Goal: Task Accomplishment & Management: Manage account settings

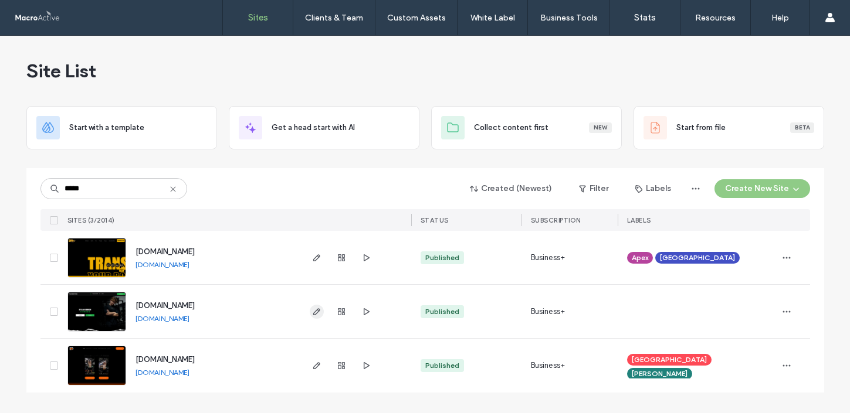
type input "*****"
click at [313, 313] on use "button" at bounding box center [316, 311] width 7 height 7
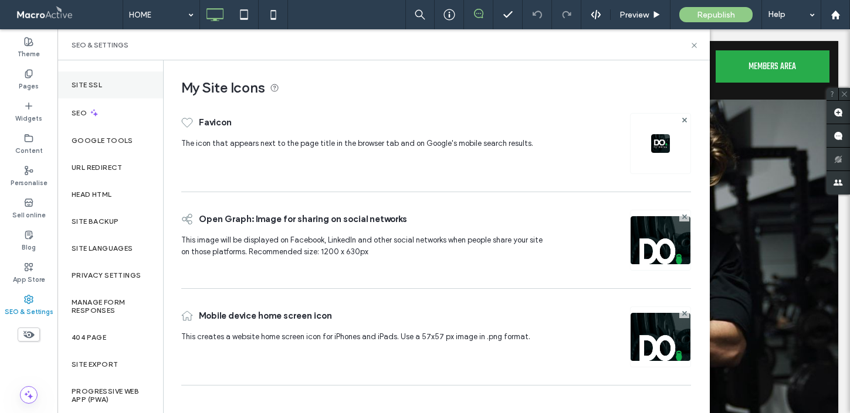
click at [107, 84] on div "Site SSL" at bounding box center [110, 85] width 106 height 27
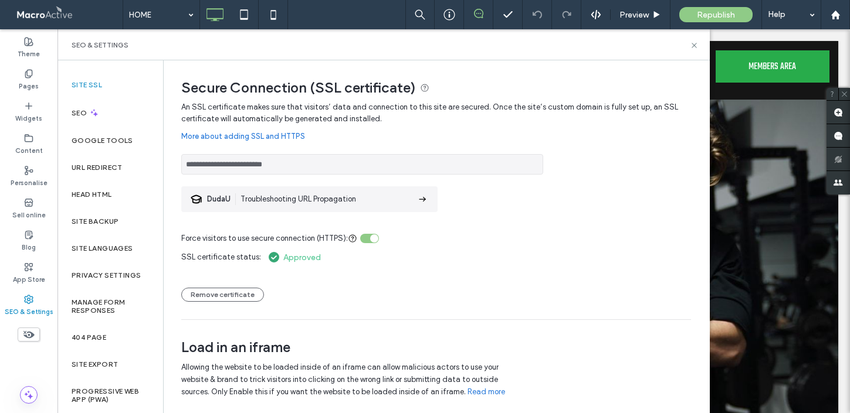
scroll to position [24, 0]
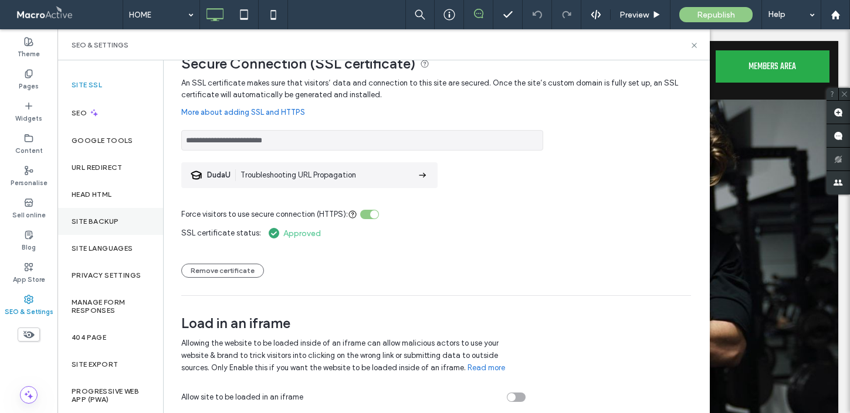
click at [106, 226] on div "Site backup" at bounding box center [110, 221] width 106 height 27
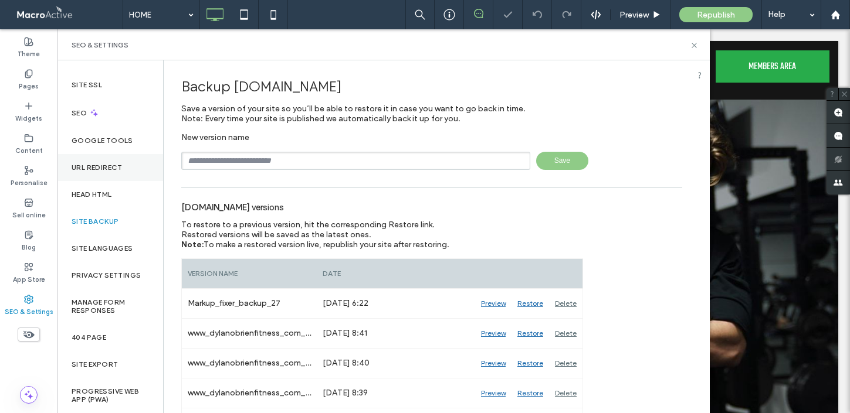
click at [96, 167] on label "URL Redirect" at bounding box center [97, 168] width 51 height 8
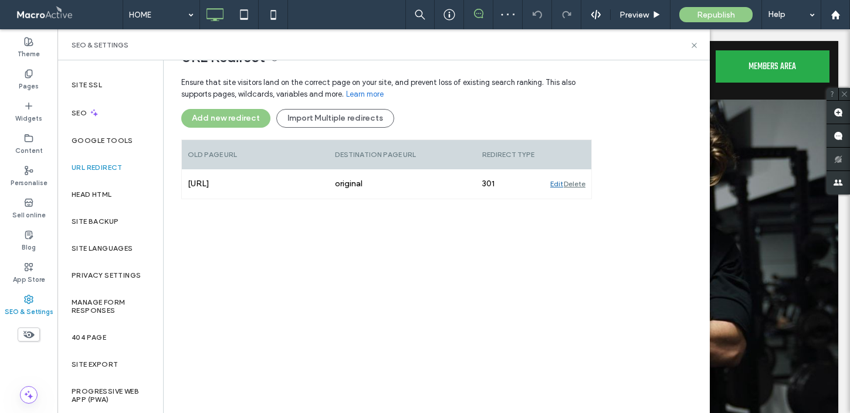
scroll to position [130, 0]
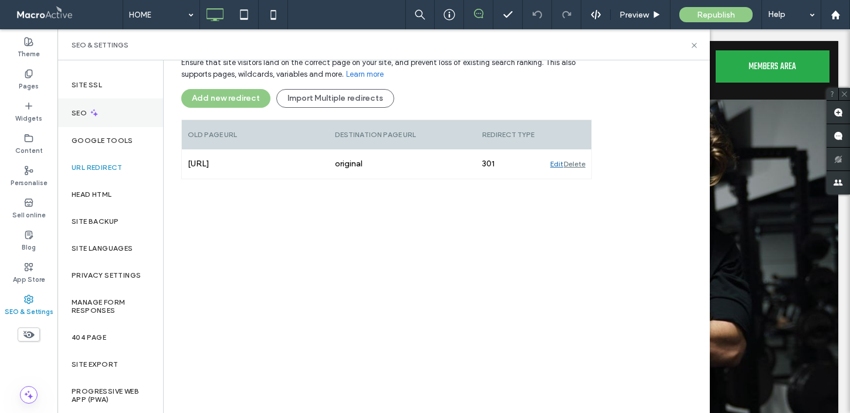
click at [107, 117] on div "SEO" at bounding box center [110, 113] width 106 height 29
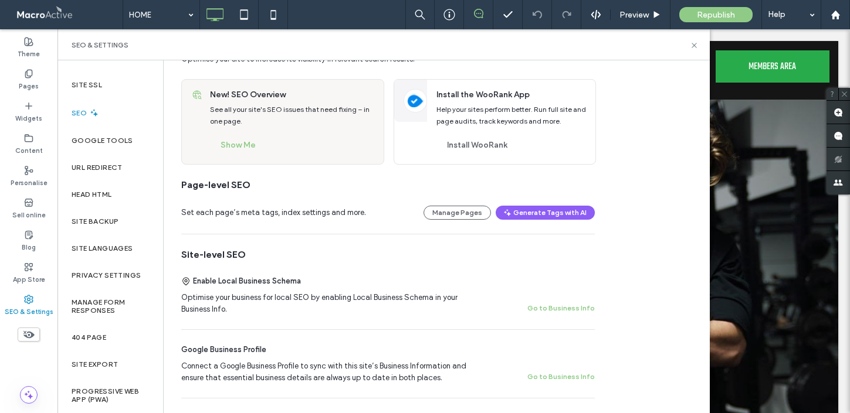
scroll to position [46, 0]
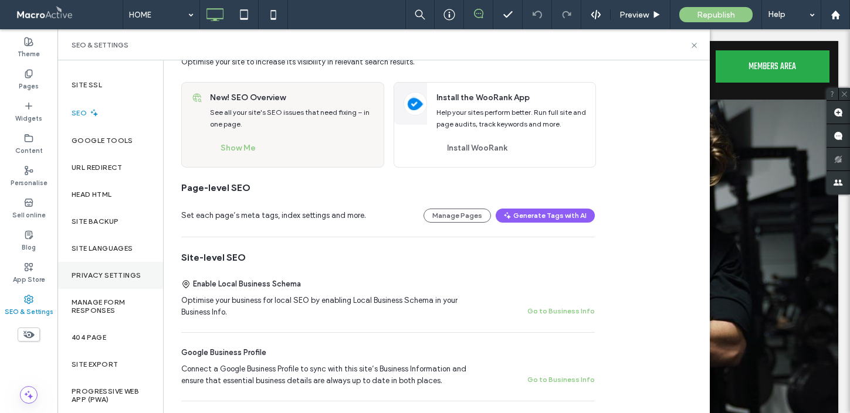
click at [123, 275] on label "Privacy Settings" at bounding box center [106, 275] width 69 height 8
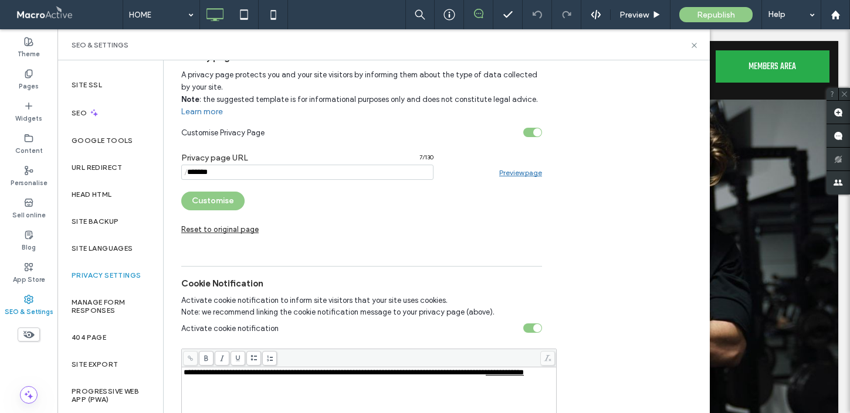
scroll to position [270, 0]
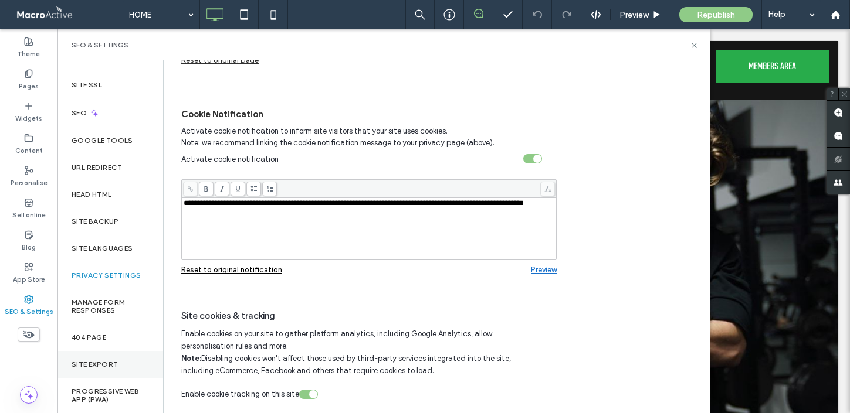
click at [132, 362] on div "Site Export" at bounding box center [110, 364] width 106 height 27
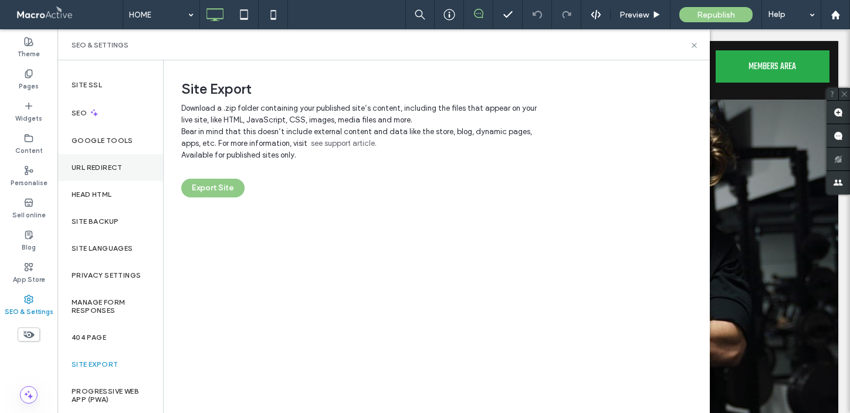
scroll to position [0, 0]
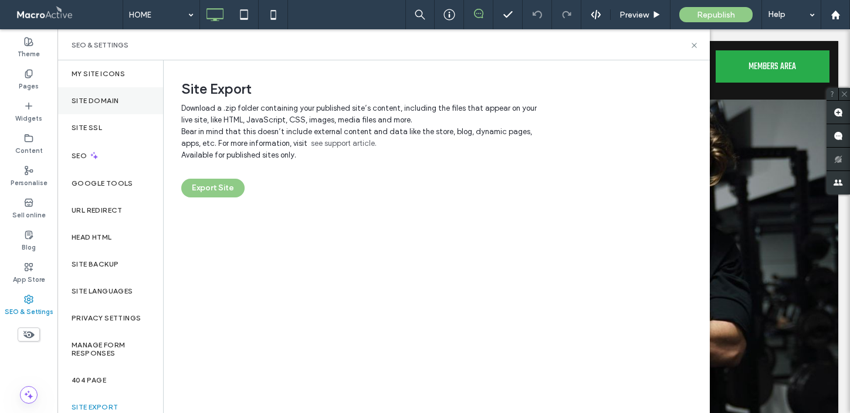
click at [96, 101] on label "Site Domain" at bounding box center [95, 101] width 47 height 8
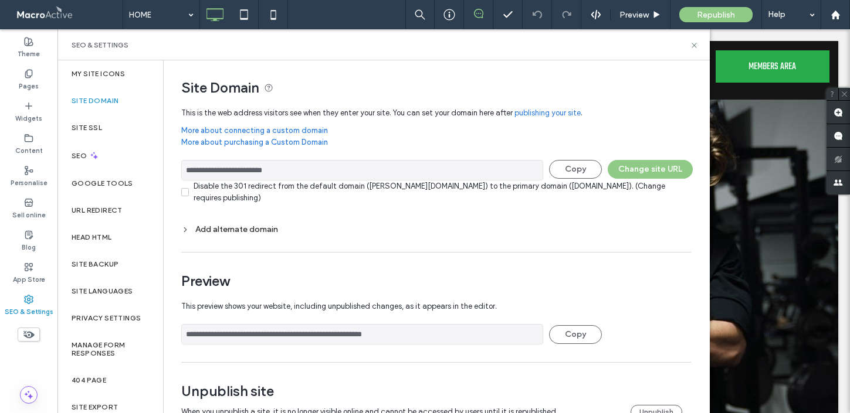
scroll to position [30, 0]
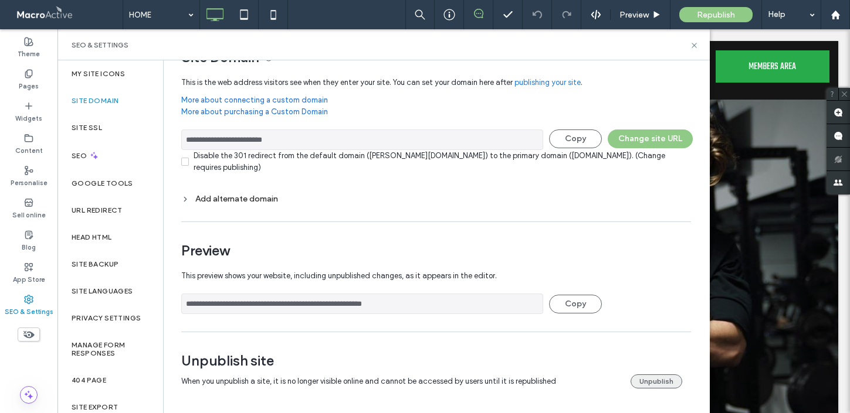
click at [646, 385] on button "Unpublish" at bounding box center [656, 382] width 52 height 14
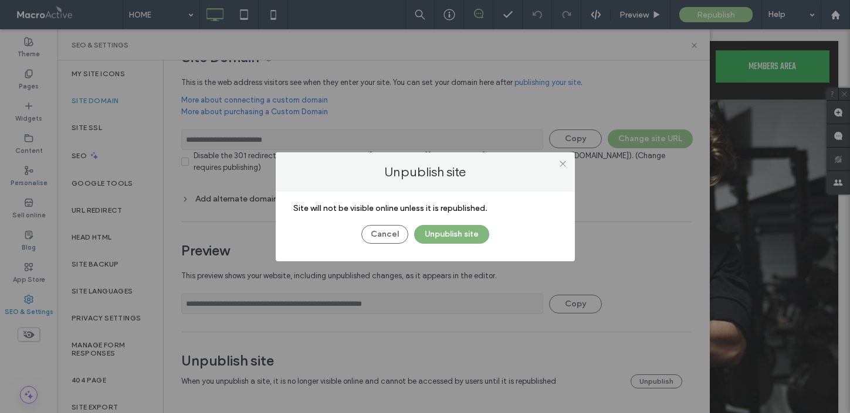
click at [453, 232] on button "Unpublish site" at bounding box center [451, 234] width 75 height 19
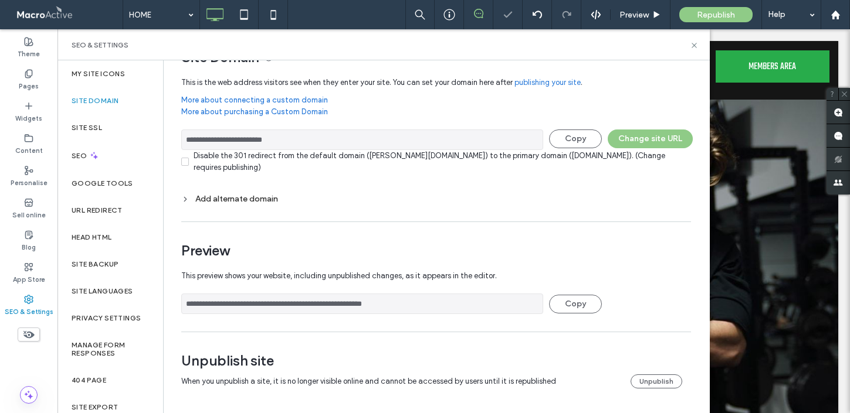
scroll to position [0, 0]
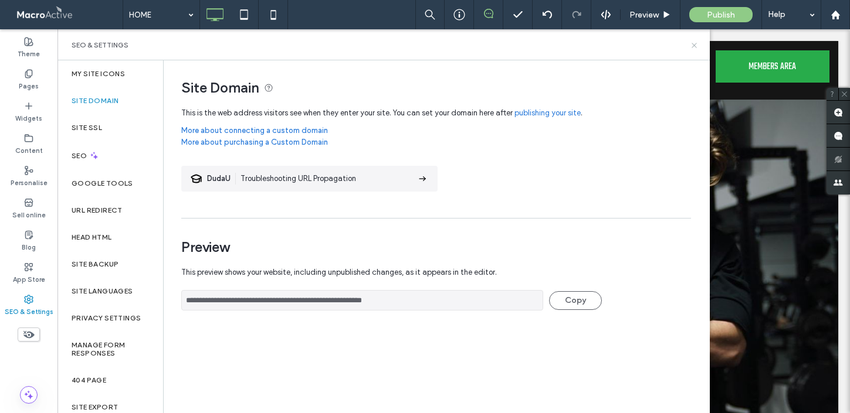
click at [692, 49] on icon at bounding box center [694, 45] width 9 height 9
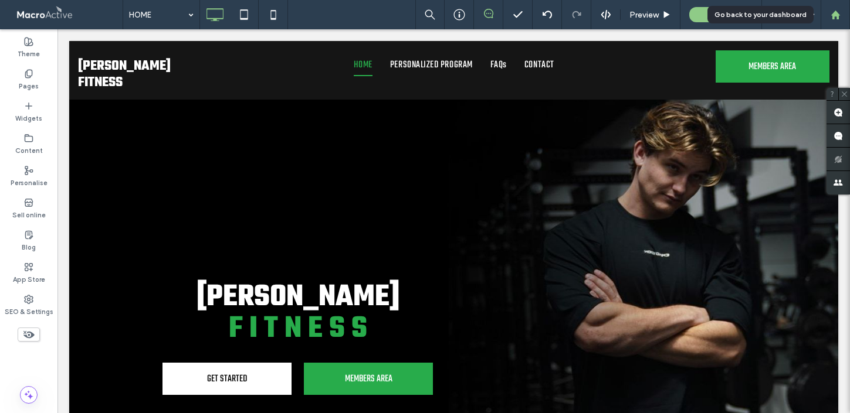
click at [836, 19] on div at bounding box center [834, 14] width 29 height 29
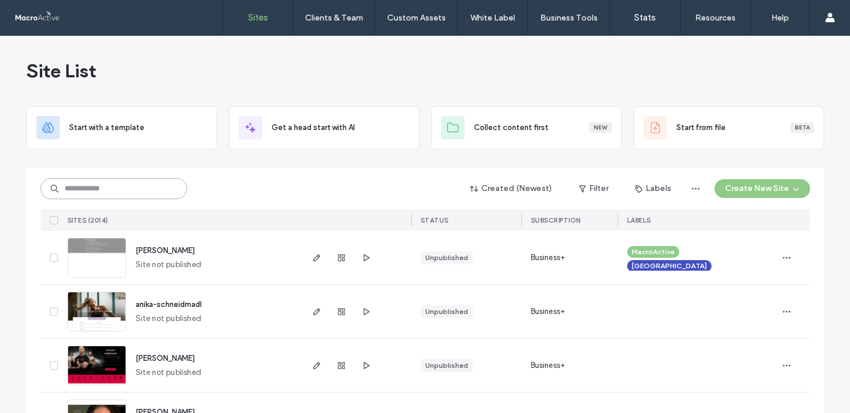
click at [147, 189] on input at bounding box center [113, 188] width 147 height 21
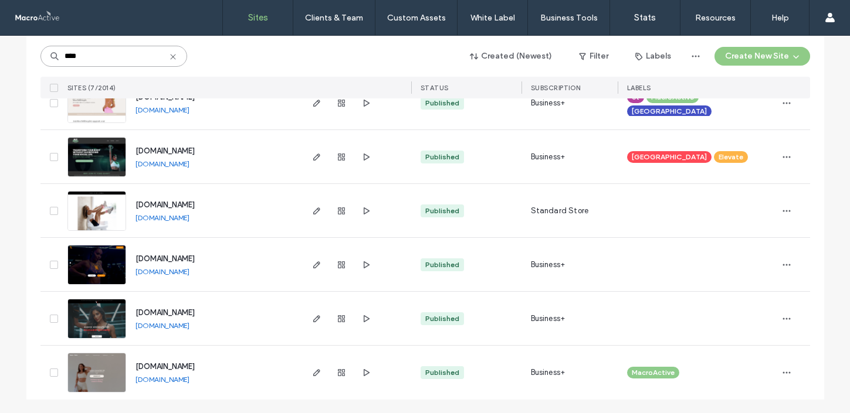
scroll to position [209, 0]
type input "****"
click at [312, 375] on icon "button" at bounding box center [316, 372] width 9 height 9
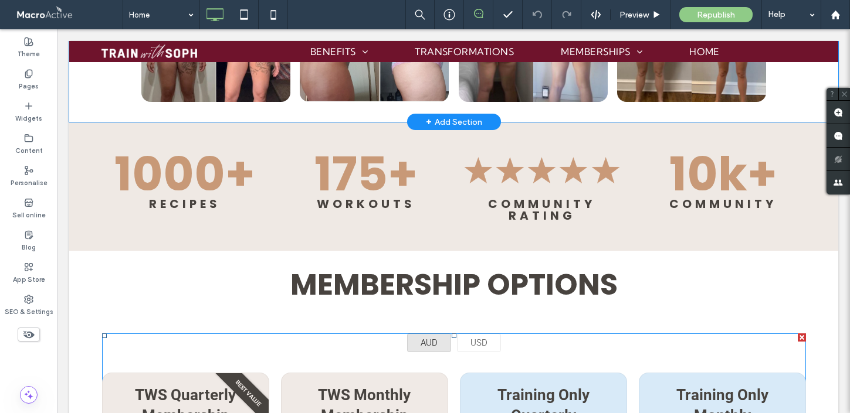
scroll to position [936, 0]
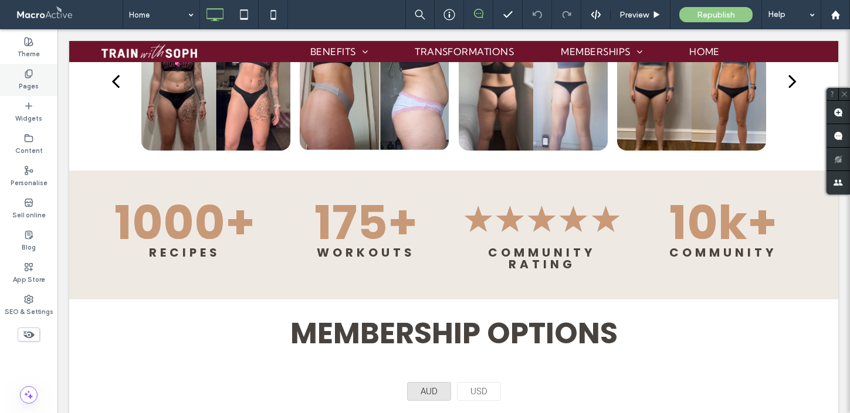
click at [22, 77] on div "Pages" at bounding box center [28, 80] width 57 height 32
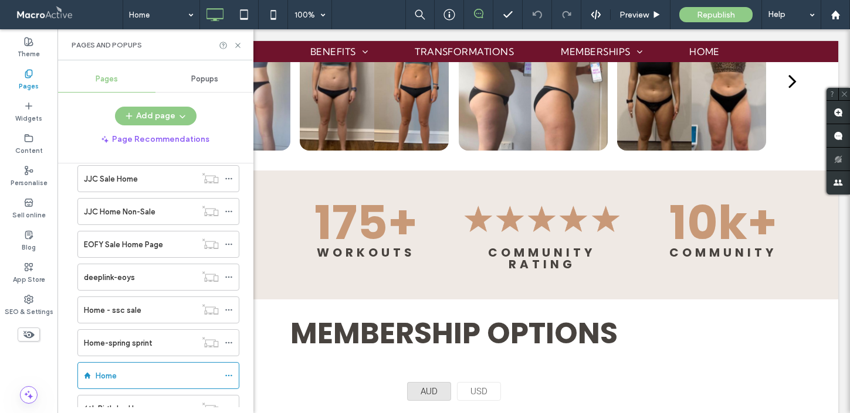
scroll to position [3969, 0]
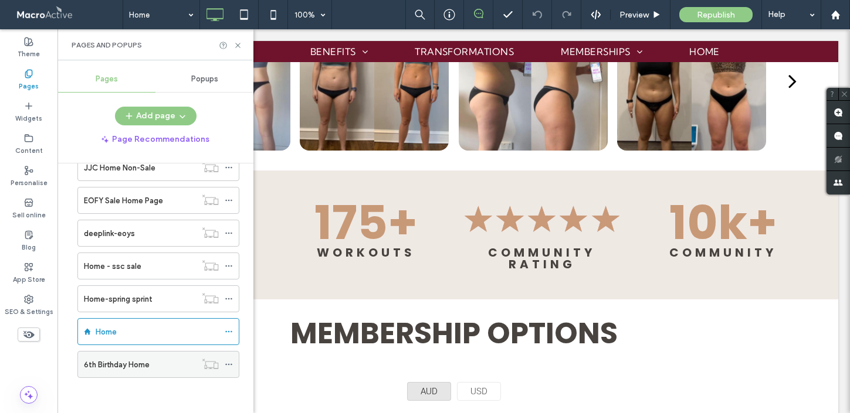
click at [171, 362] on div "6th Birthday Home" at bounding box center [140, 365] width 112 height 12
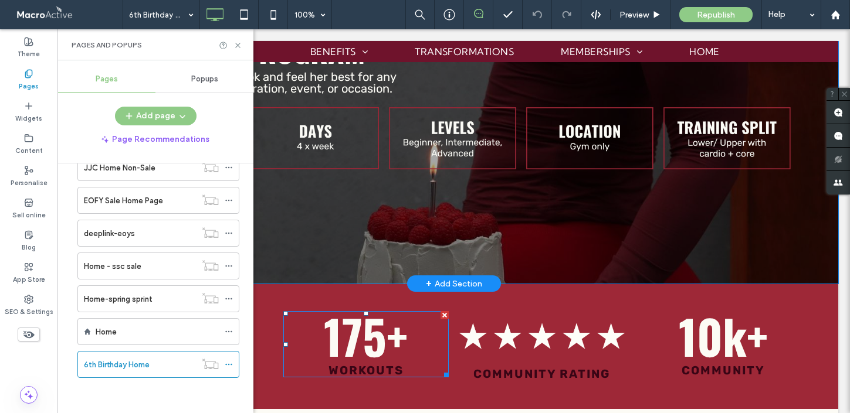
scroll to position [1090, 0]
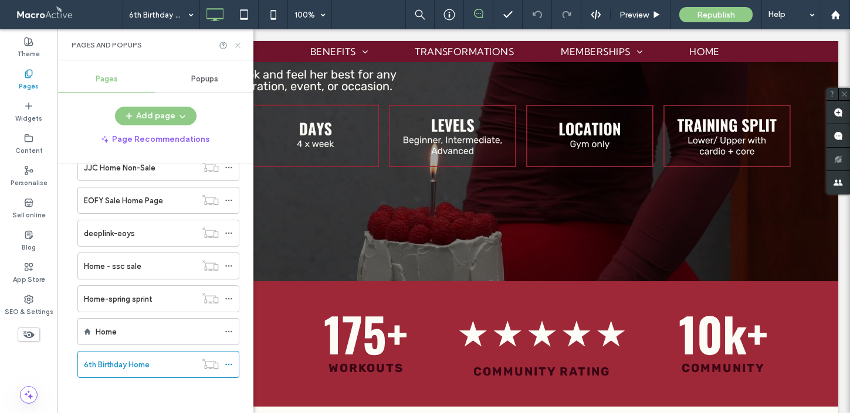
click at [236, 41] on icon at bounding box center [237, 45] width 9 height 9
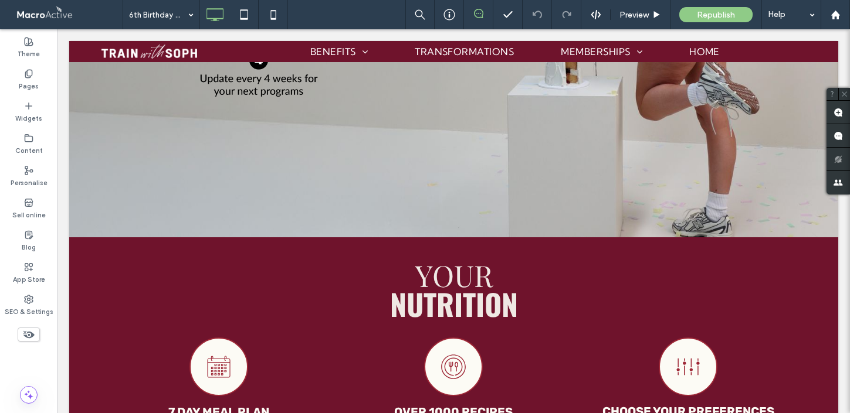
scroll to position [4009, 0]
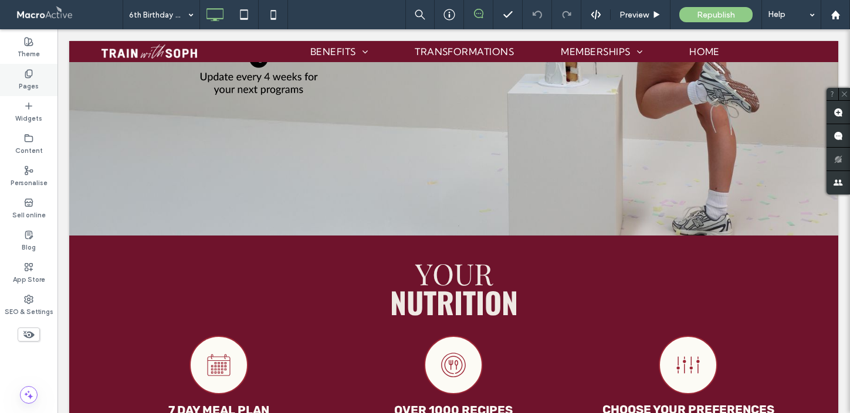
click at [33, 81] on label "Pages" at bounding box center [29, 85] width 20 height 13
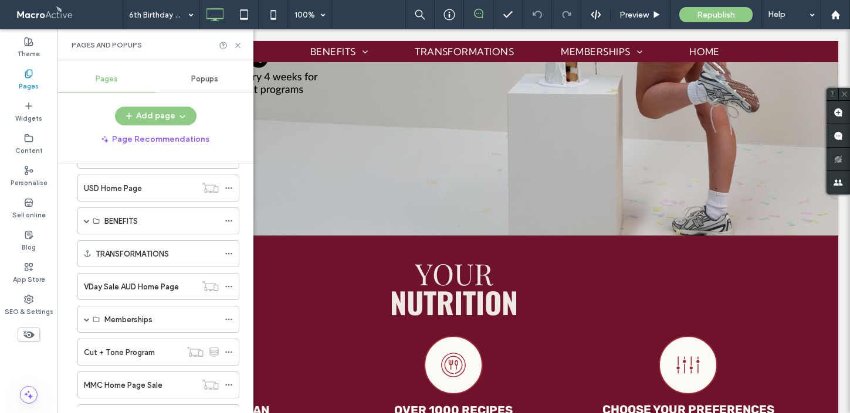
scroll to position [3969, 0]
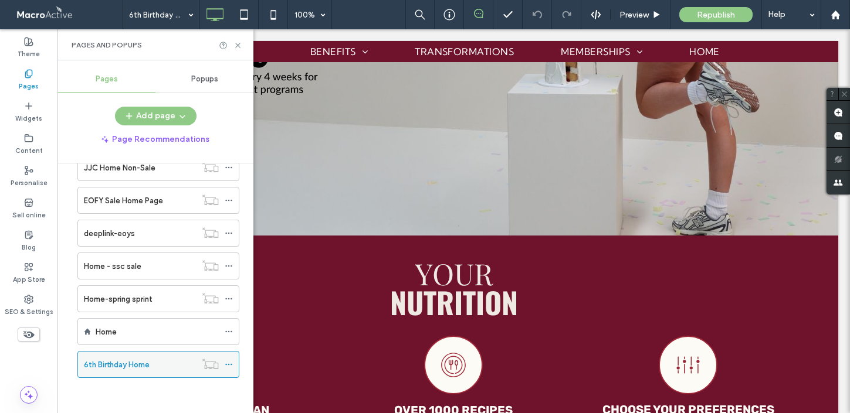
click at [228, 368] on icon at bounding box center [229, 365] width 8 height 8
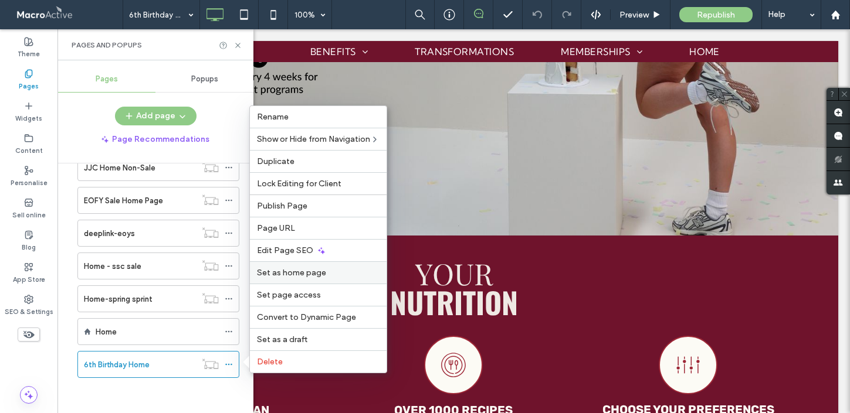
click at [305, 277] on span "Set as home page" at bounding box center [291, 273] width 69 height 10
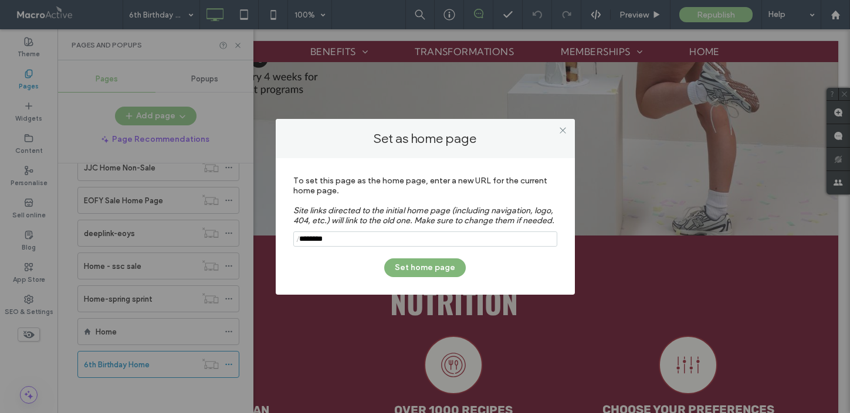
click at [399, 272] on button "Set home page" at bounding box center [424, 268] width 81 height 19
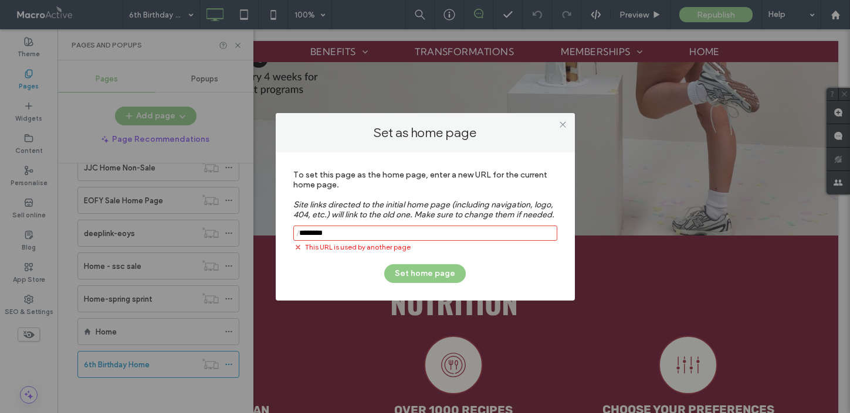
click at [332, 235] on input "notEmpty" at bounding box center [425, 233] width 264 height 15
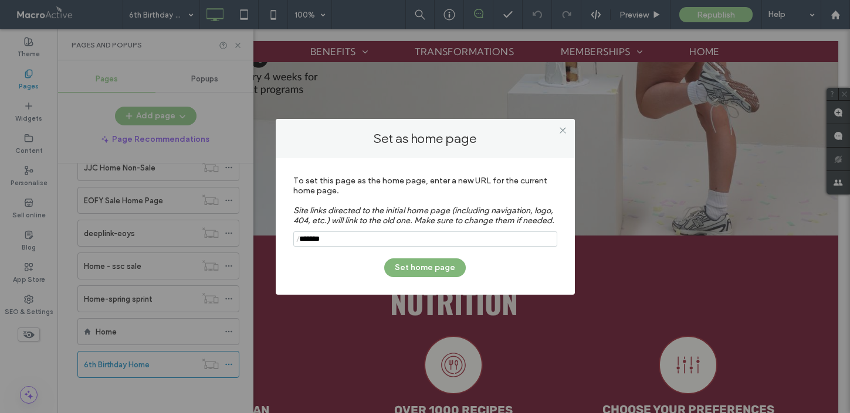
type input "*******"
click at [421, 273] on button "Set home page" at bounding box center [424, 268] width 81 height 19
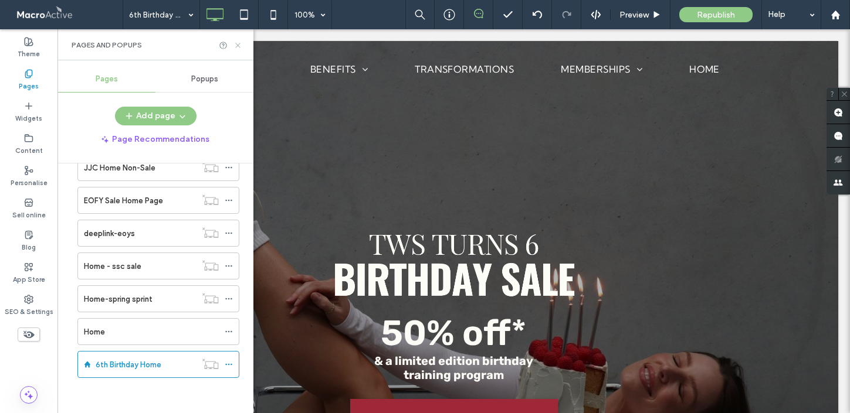
drag, startPoint x: 238, startPoint y: 46, endPoint x: 189, endPoint y: 30, distance: 51.9
click at [238, 46] on icon at bounding box center [237, 45] width 9 height 9
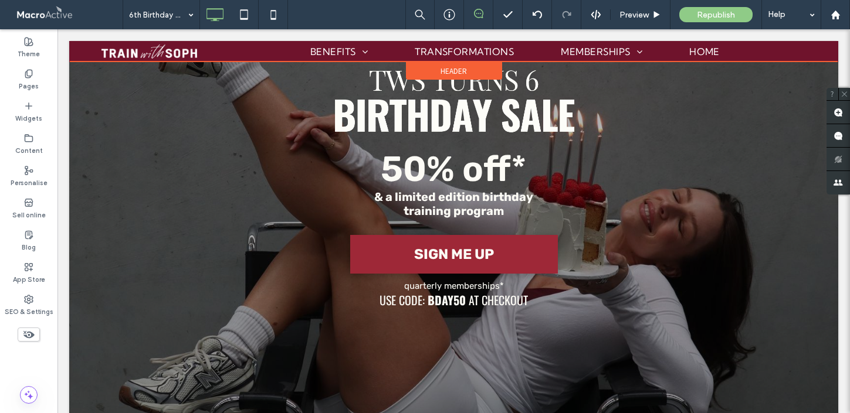
scroll to position [166, 0]
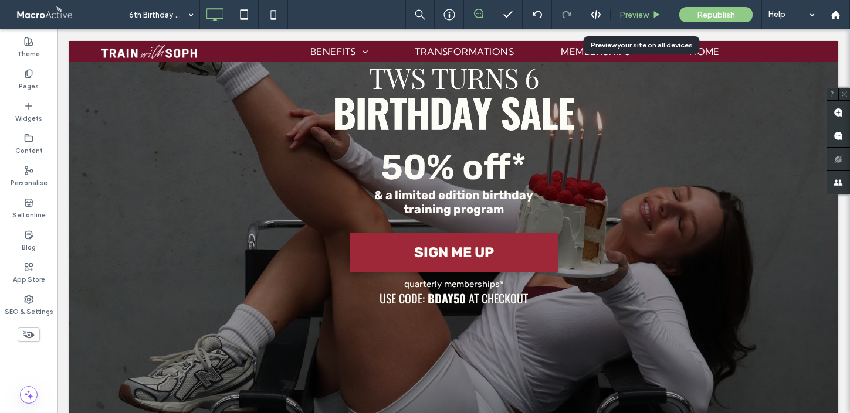
click at [634, 10] on span "Preview" at bounding box center [633, 15] width 29 height 10
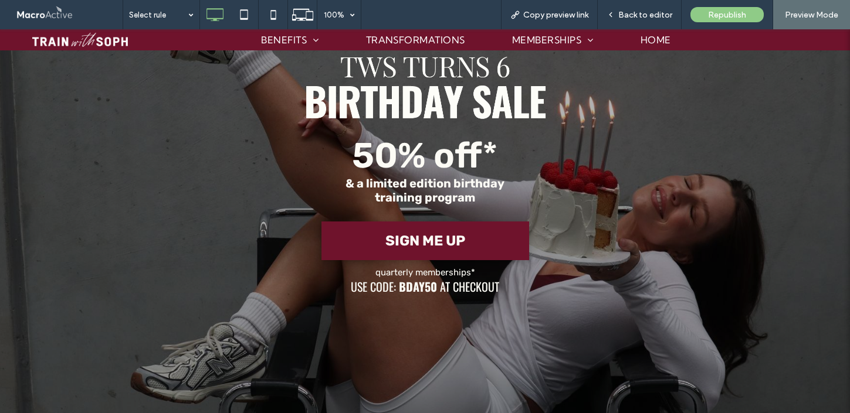
click at [453, 242] on span "SIGN ME UP" at bounding box center [425, 241] width 80 height 28
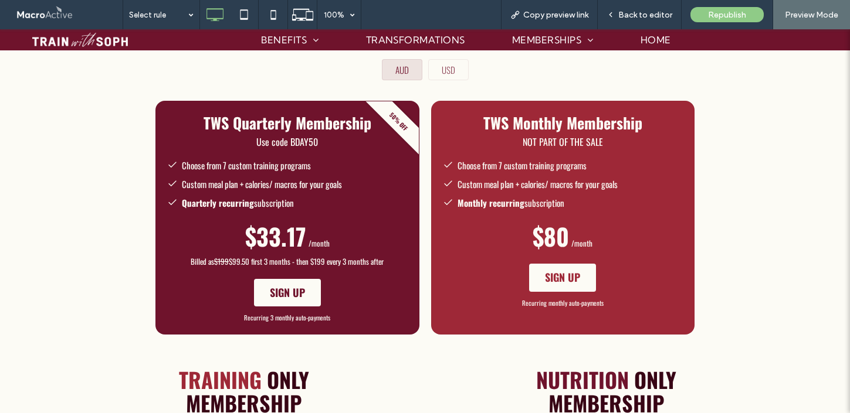
scroll to position [1506, 0]
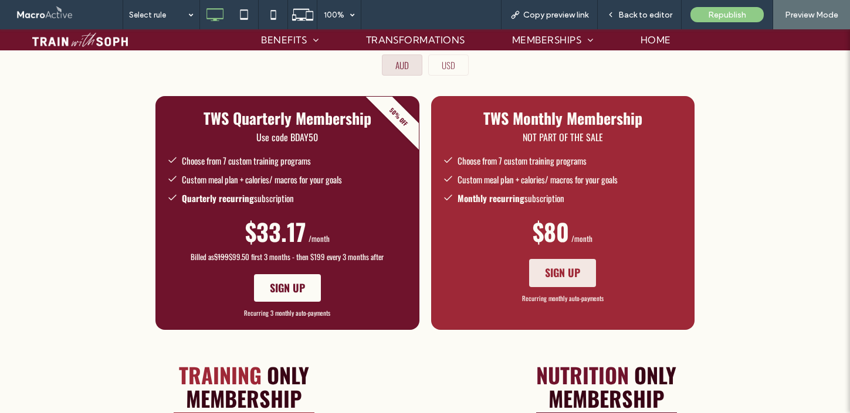
click at [559, 279] on span "SIGN UP" at bounding box center [562, 273] width 35 height 14
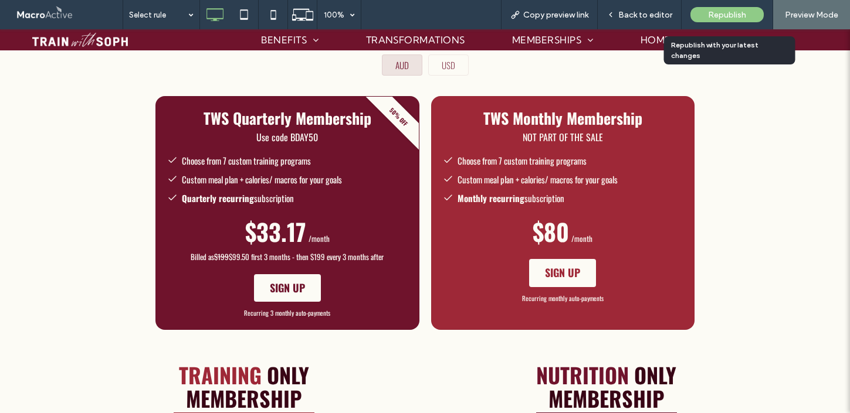
click at [713, 14] on span "Republish" at bounding box center [727, 15] width 38 height 10
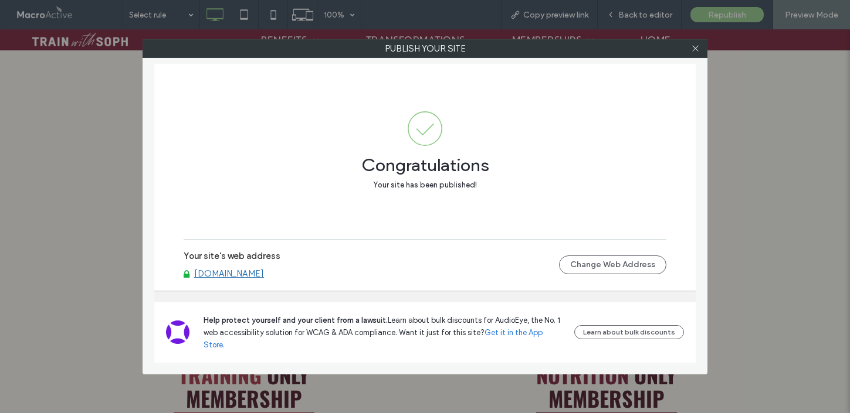
click at [261, 279] on link "coaching.trainwithsoph.com" at bounding box center [229, 274] width 70 height 11
click at [697, 50] on icon at bounding box center [695, 48] width 9 height 9
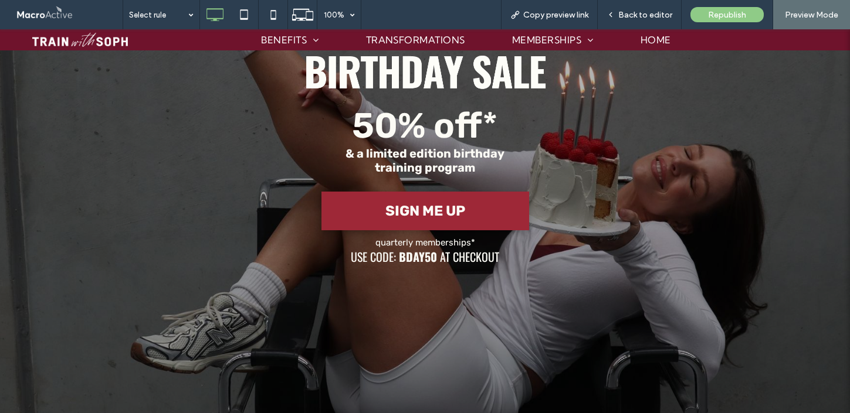
scroll to position [200, 0]
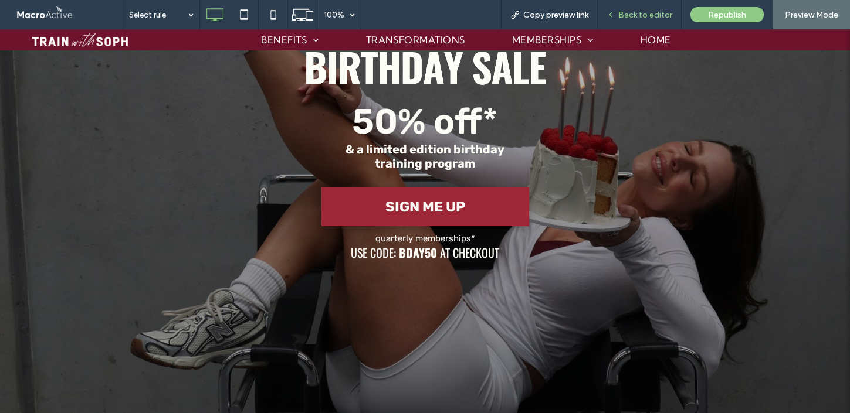
click at [658, 18] on span "Back to editor" at bounding box center [645, 15] width 54 height 10
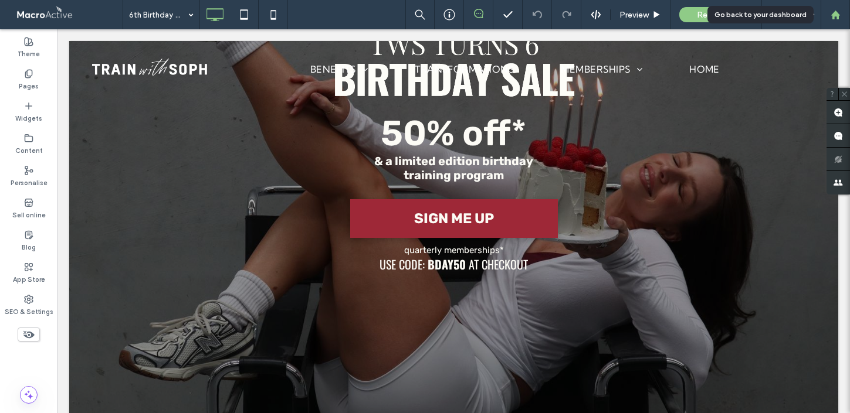
click at [832, 15] on use at bounding box center [834, 14] width 9 height 9
